Goal: Use online tool/utility

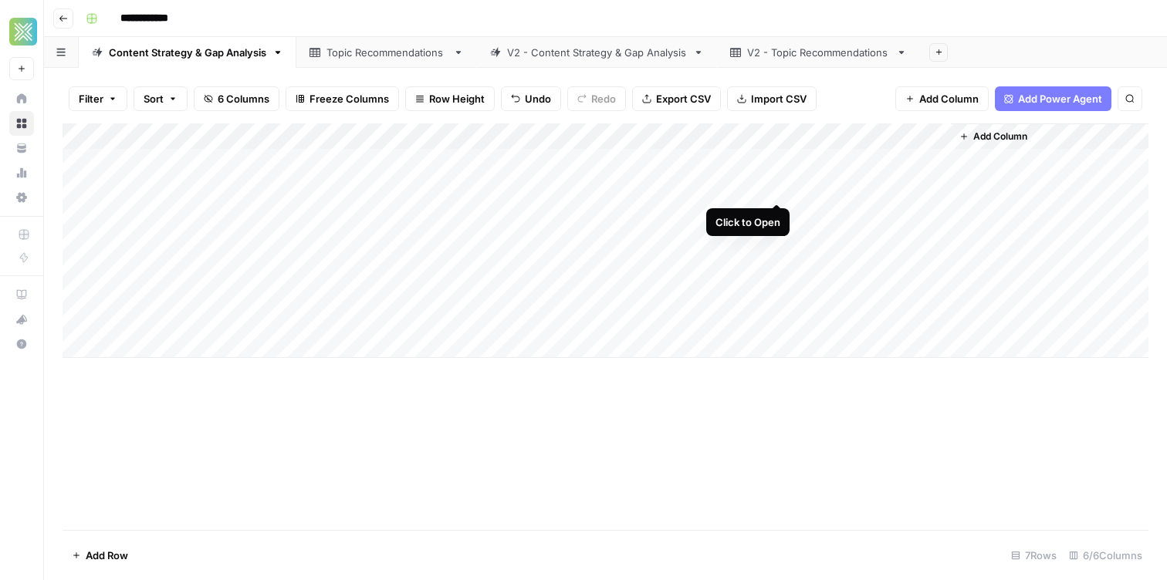
click at [773, 184] on div "Add Column" at bounding box center [606, 240] width 1086 height 235
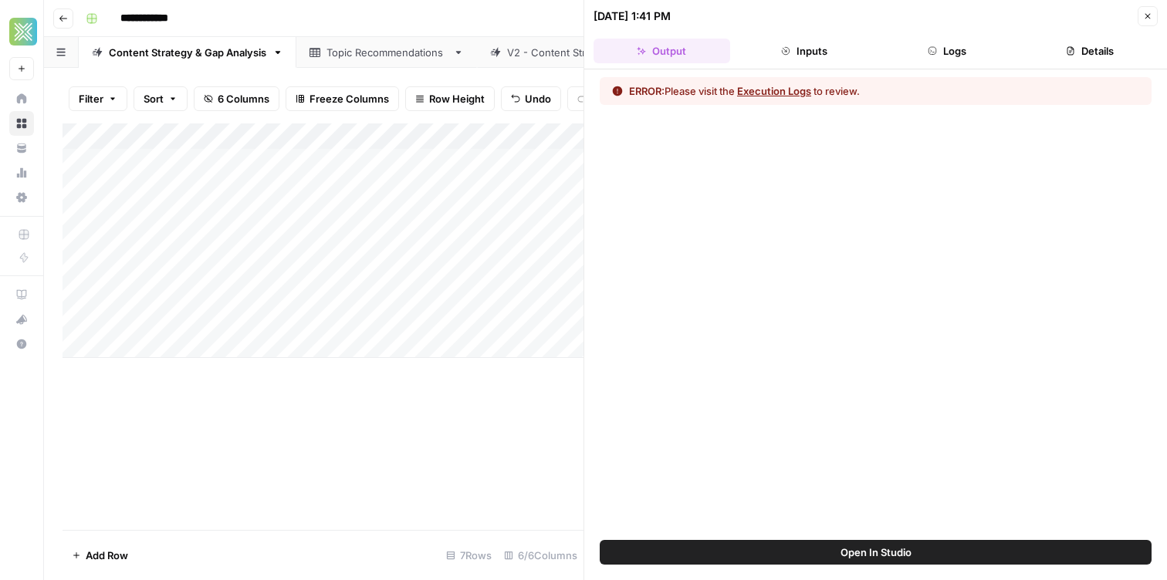
click at [978, 47] on button "Logs" at bounding box center [947, 51] width 137 height 25
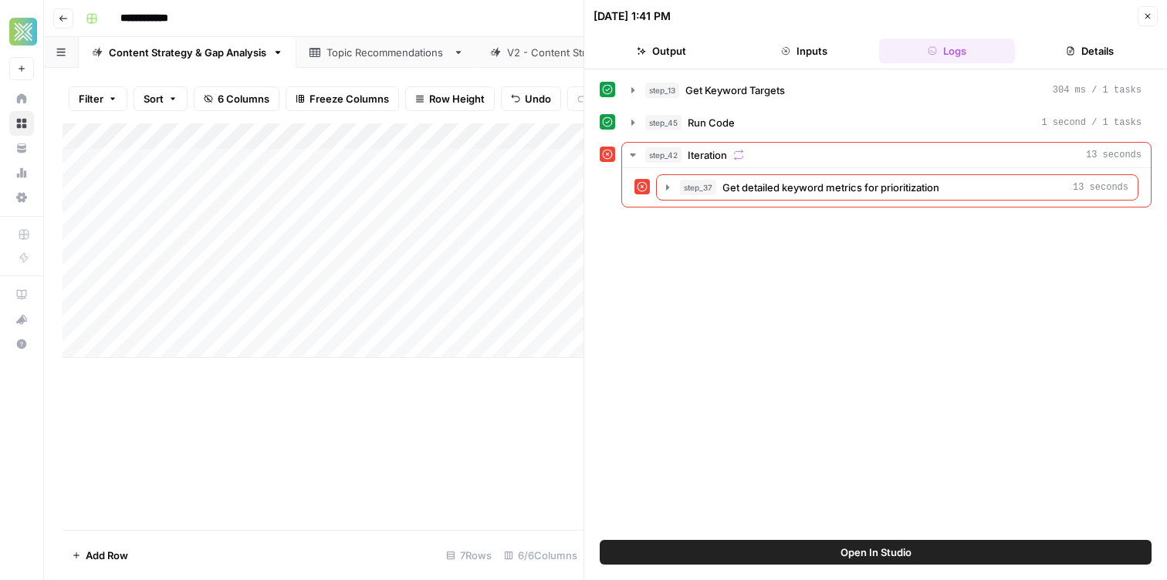
click at [740, 553] on button "Open In Studio" at bounding box center [876, 552] width 552 height 25
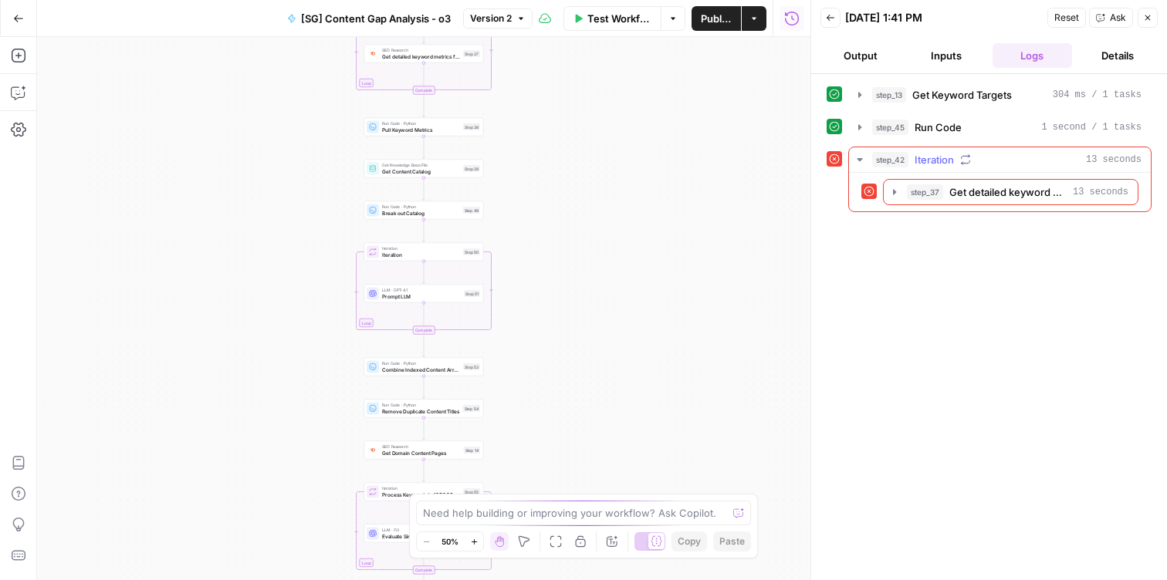
click at [867, 157] on button "step_42 Iteration 13 seconds" at bounding box center [1000, 159] width 302 height 25
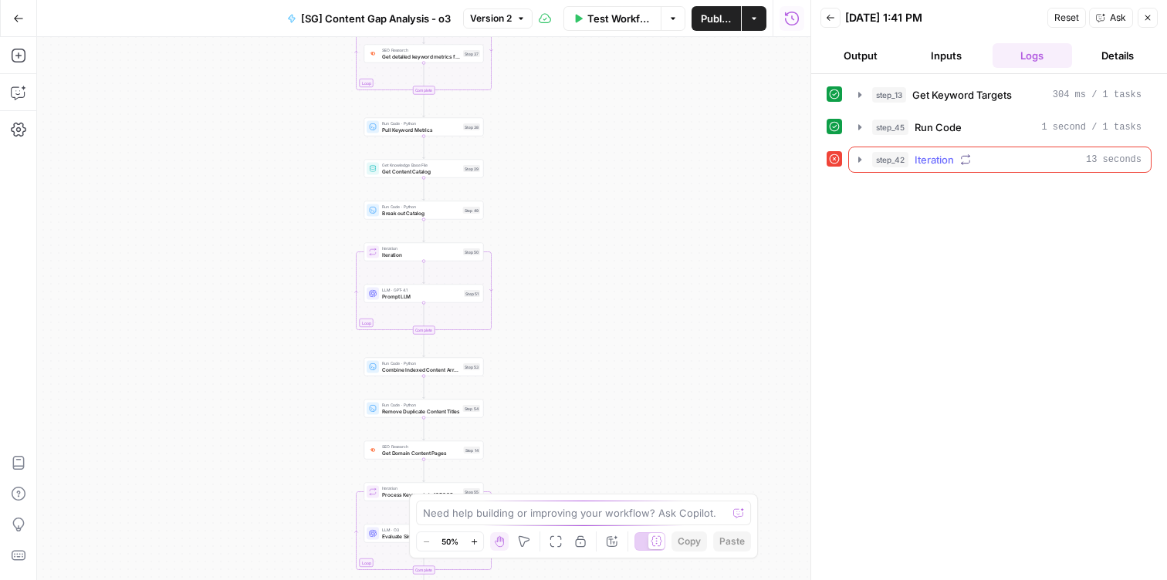
click at [861, 158] on icon "button" at bounding box center [860, 160] width 12 height 12
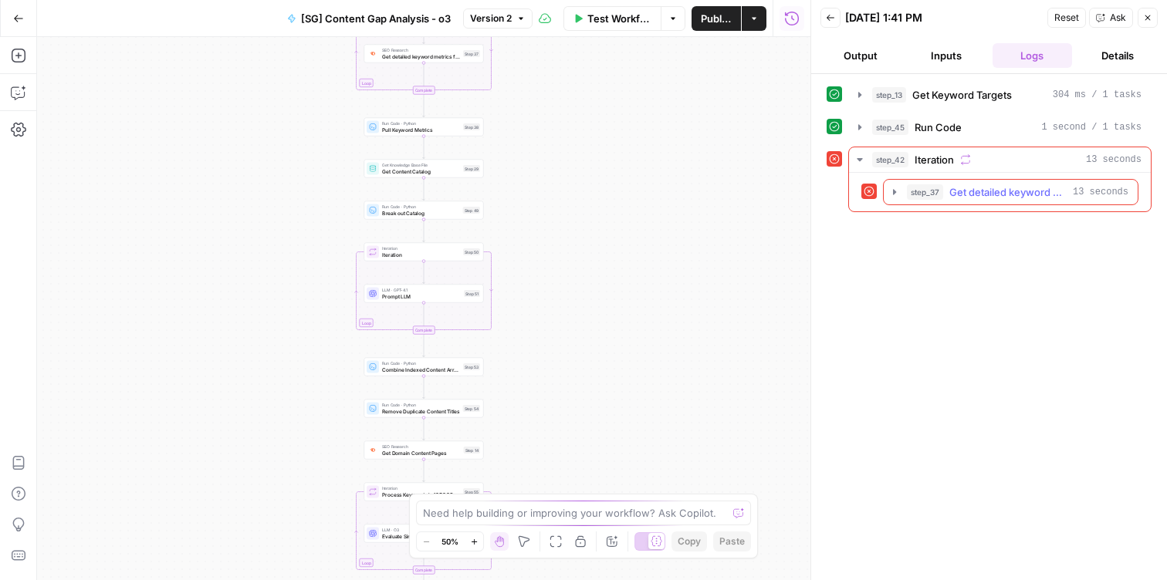
drag, startPoint x: 943, startPoint y: 178, endPoint x: 919, endPoint y: 186, distance: 25.1
click at [942, 179] on div "step_37 Get detailed keyword metrics for prioritization 13 seconds" at bounding box center [1000, 192] width 302 height 39
click at [892, 189] on icon "button" at bounding box center [894, 192] width 12 height 12
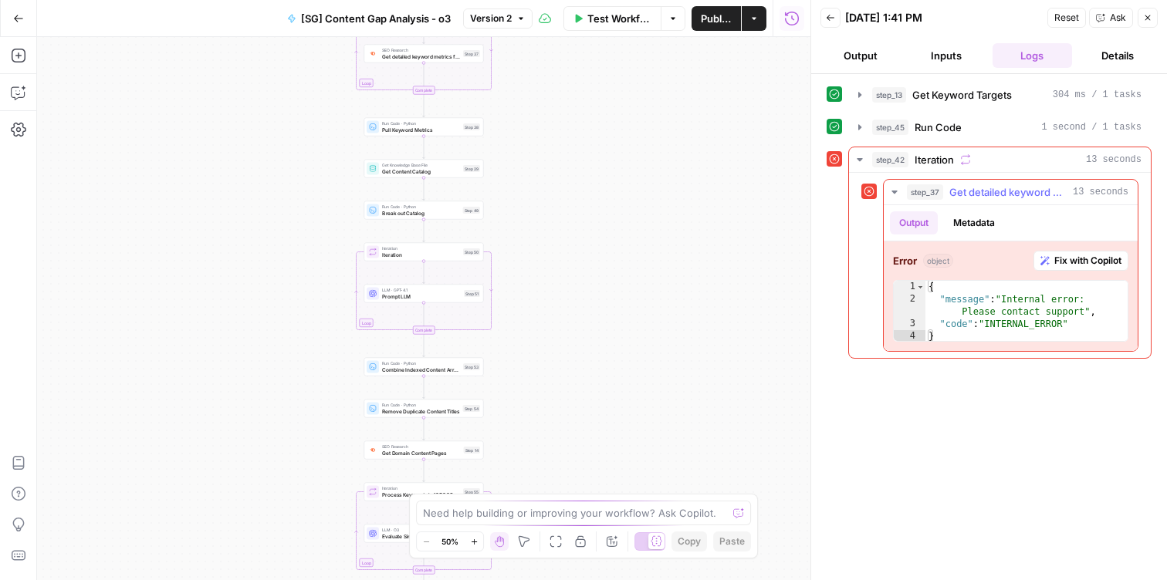
click at [1057, 263] on span "Fix with Copilot" at bounding box center [1087, 261] width 67 height 14
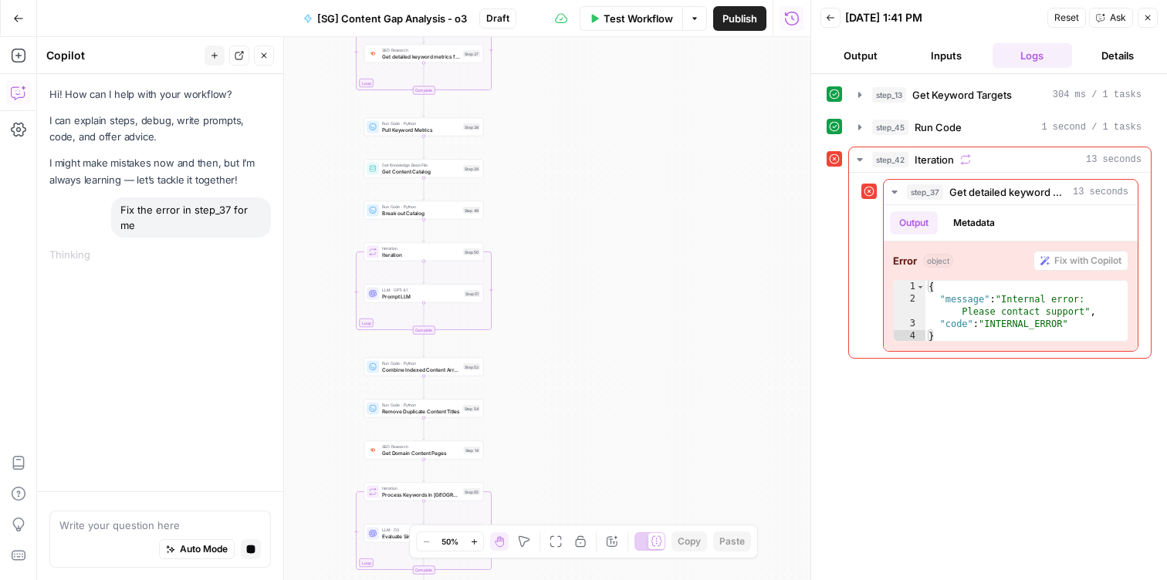
click at [753, 230] on div "Workflow Set Inputs Inputs Get Knowledge Base File Get Keyword Targets Step 13 …" at bounding box center [423, 308] width 773 height 543
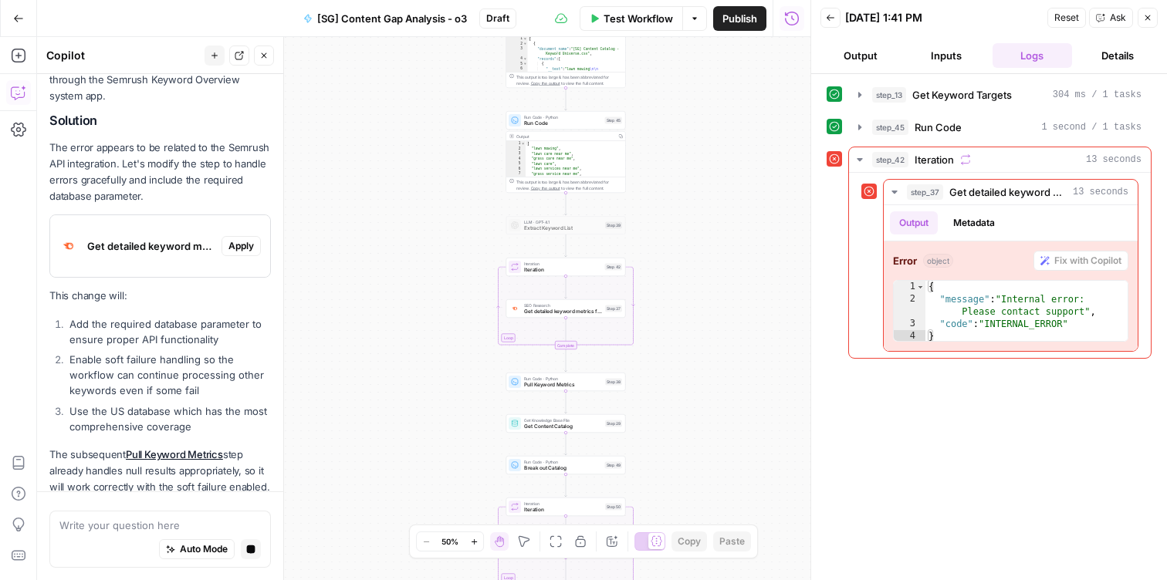
scroll to position [301, 0]
